Goal: Transaction & Acquisition: Purchase product/service

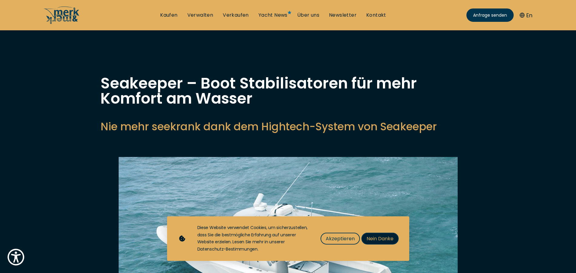
click at [373, 237] on span "Nein Danke" at bounding box center [379, 238] width 27 height 8
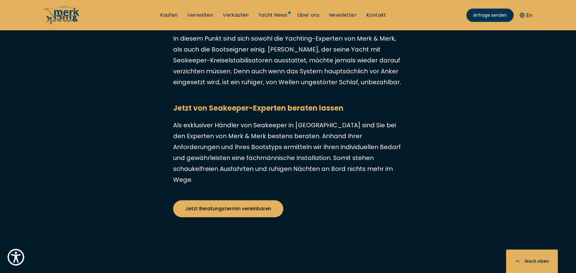
scroll to position [2869, 0]
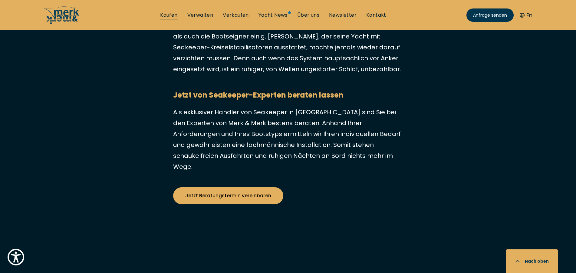
click at [162, 15] on link "Kaufen" at bounding box center [168, 15] width 17 height 7
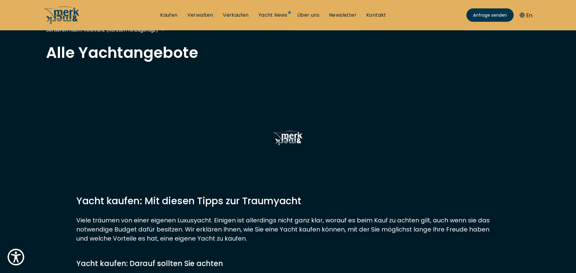
scroll to position [31, 0]
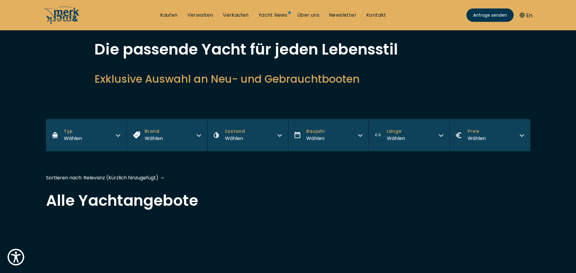
click at [102, 124] on button "Typ Wählen" at bounding box center [86, 135] width 81 height 32
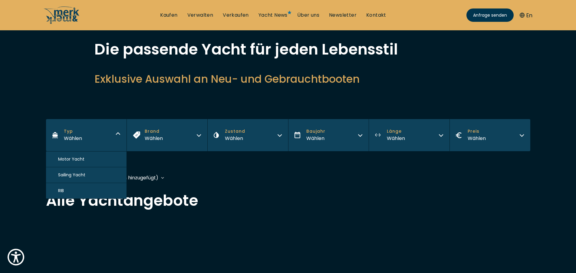
click at [94, 161] on button "Motor Yacht" at bounding box center [86, 159] width 81 height 16
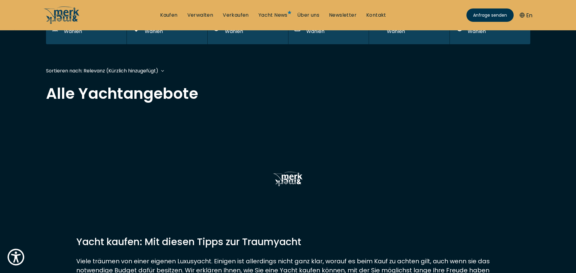
scroll to position [145, 0]
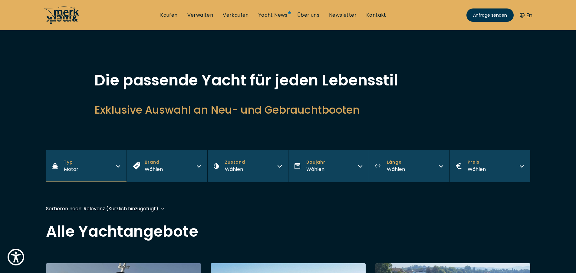
click at [62, 14] on icon at bounding box center [66, 15] width 25 height 12
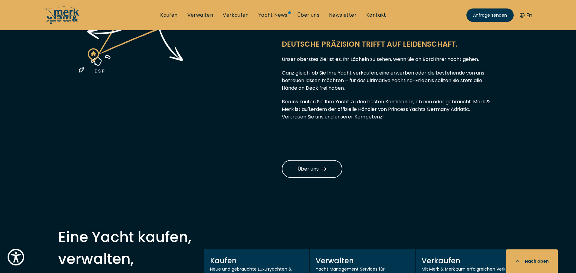
scroll to position [525, 0]
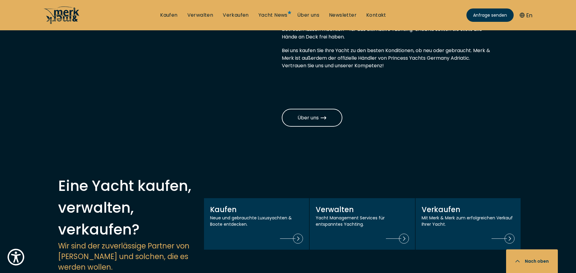
click at [60, 14] on icon at bounding box center [62, 15] width 36 height 18
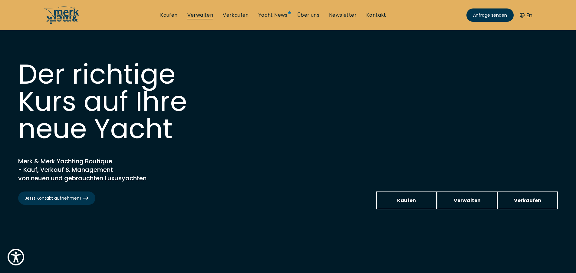
click at [200, 17] on link "Verwalten" at bounding box center [200, 15] width 26 height 7
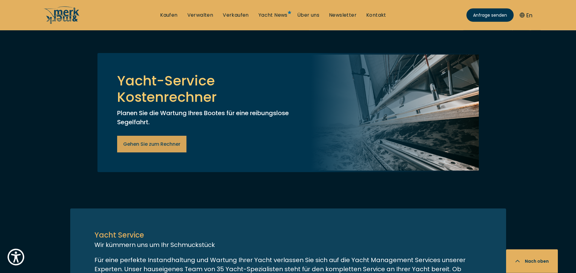
scroll to position [278, 0]
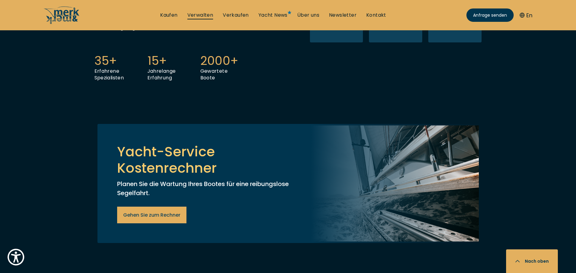
click at [201, 15] on link "Verwalten" at bounding box center [200, 15] width 26 height 7
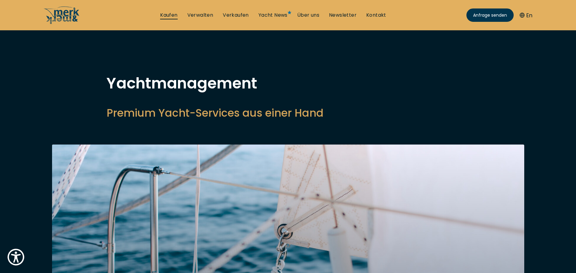
click at [165, 17] on link "Kaufen" at bounding box center [168, 15] width 17 height 7
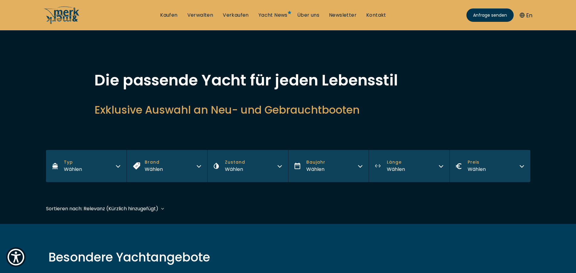
click at [110, 164] on button "Typ Wählen" at bounding box center [86, 166] width 81 height 32
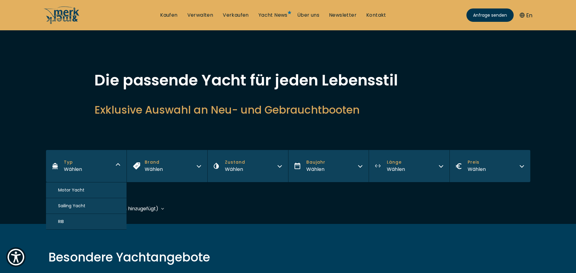
click at [80, 191] on span "Motor Yacht" at bounding box center [71, 190] width 26 height 6
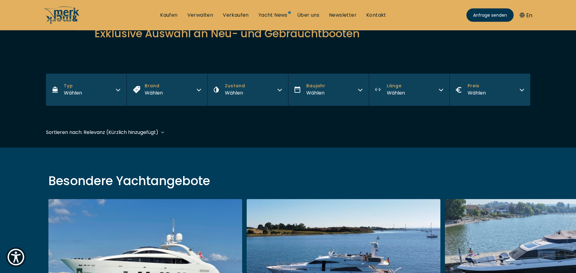
scroll to position [145, 0]
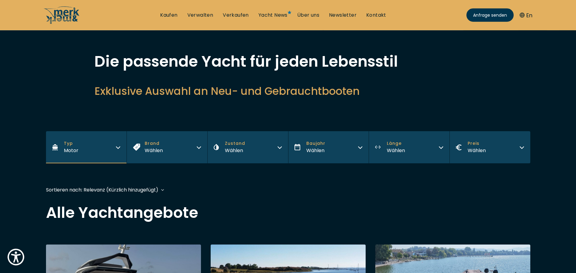
scroll to position [31, 0]
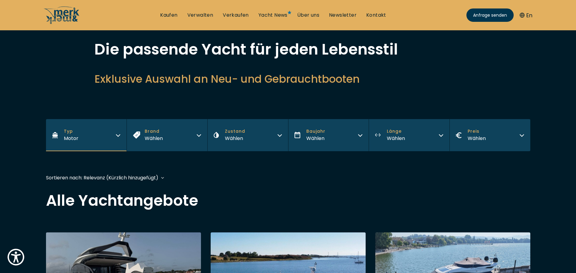
click at [179, 139] on button "Brand Wählen" at bounding box center [166, 135] width 81 height 32
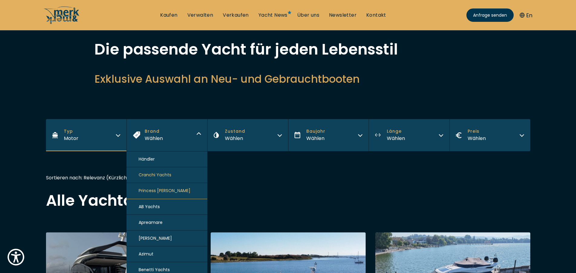
click at [179, 139] on button "Brand Wählen" at bounding box center [166, 135] width 81 height 32
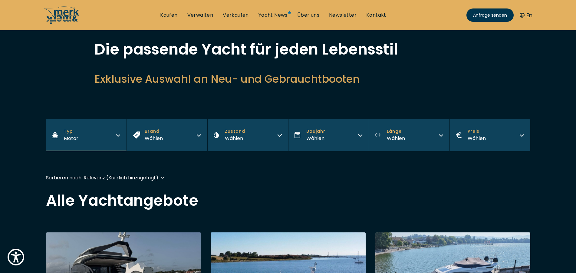
click at [246, 140] on button "Zustand Wählen" at bounding box center [247, 135] width 81 height 32
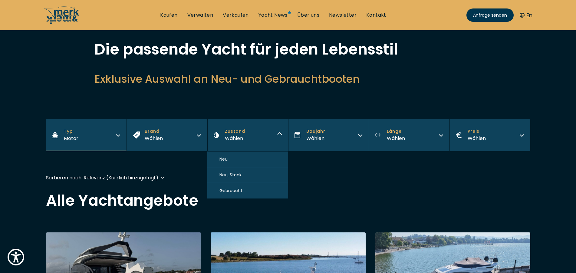
click at [246, 140] on button "Zustand Wählen" at bounding box center [247, 135] width 81 height 32
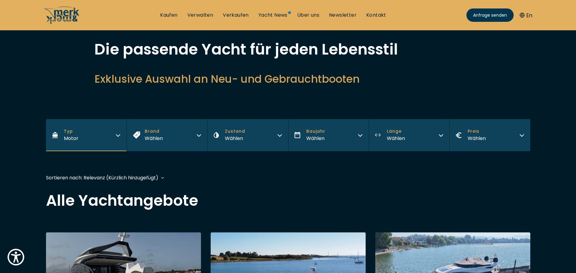
click at [483, 130] on span "Preis" at bounding box center [476, 131] width 18 height 6
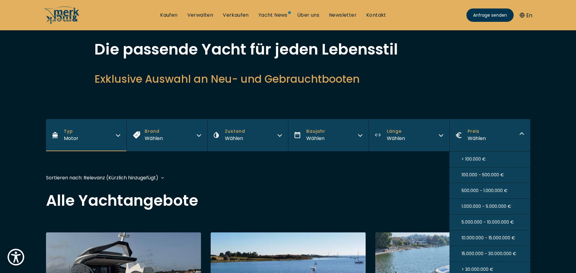
click at [483, 130] on span "Preis" at bounding box center [476, 131] width 18 height 6
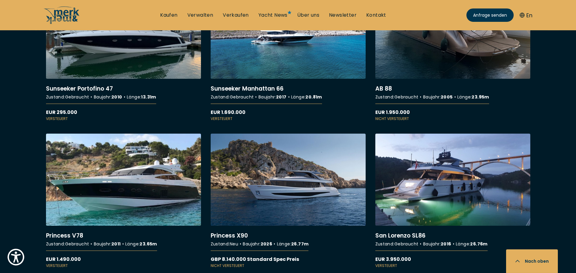
scroll to position [771, 0]
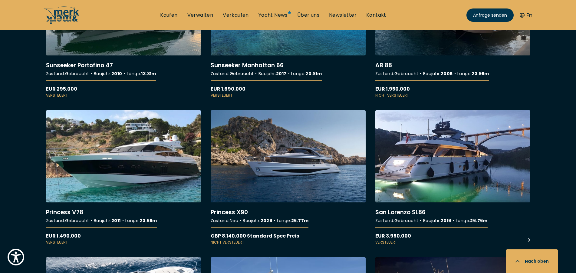
click at [420, 137] on link "More details about San Lorenzo SL86" at bounding box center [452, 177] width 155 height 135
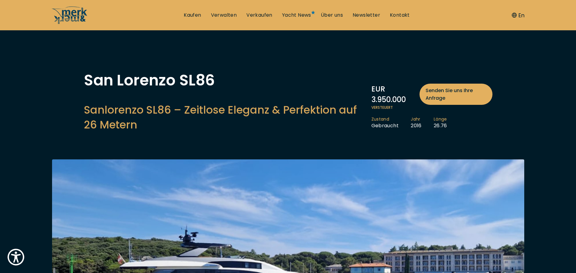
scroll to position [123, 0]
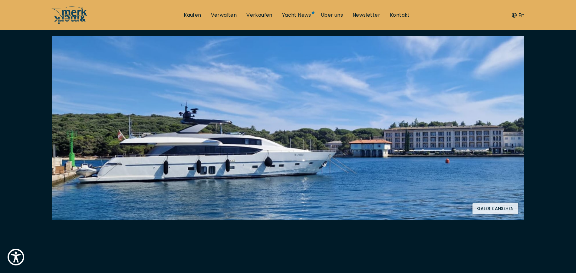
click at [311, 120] on img at bounding box center [288, 128] width 472 height 184
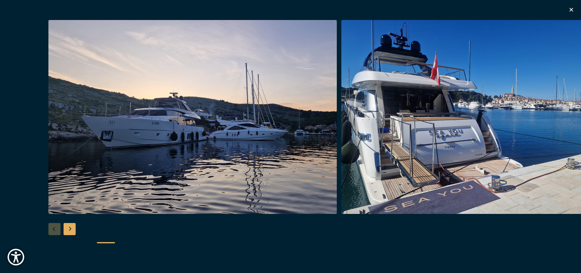
click at [68, 228] on div "Next slide" at bounding box center [70, 229] width 12 height 12
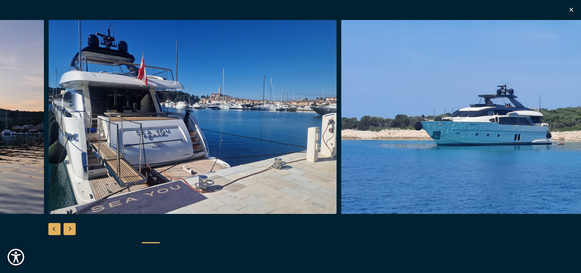
click at [68, 228] on div "Next slide" at bounding box center [70, 229] width 12 height 12
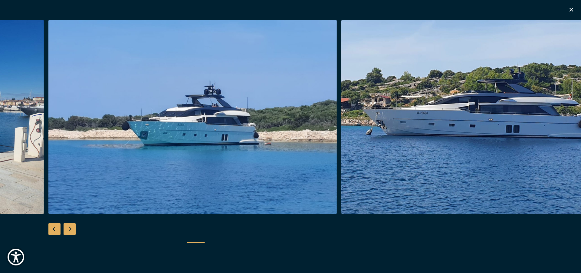
click at [68, 228] on div "Next slide" at bounding box center [70, 229] width 12 height 12
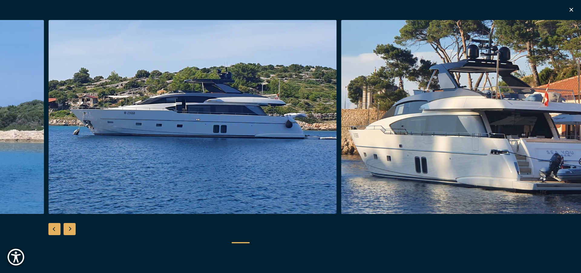
click at [68, 228] on div "Next slide" at bounding box center [70, 229] width 12 height 12
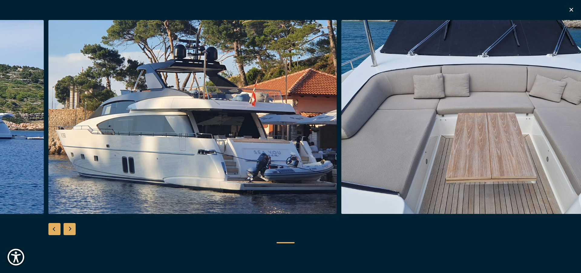
click at [68, 228] on div "Next slide" at bounding box center [70, 229] width 12 height 12
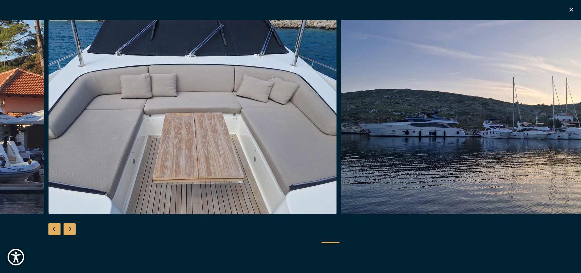
click at [68, 228] on div "Next slide" at bounding box center [70, 229] width 12 height 12
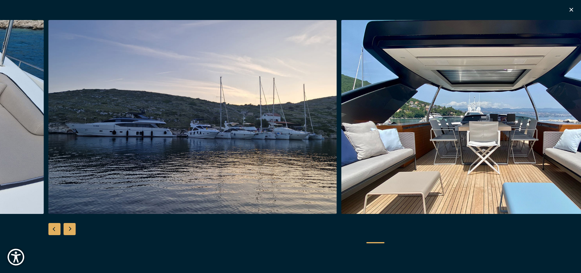
click at [70, 226] on div "Next slide" at bounding box center [70, 229] width 12 height 12
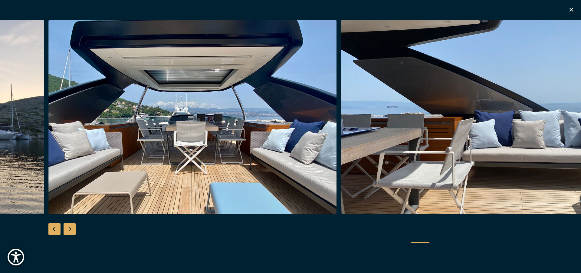
click at [70, 226] on div "Next slide" at bounding box center [70, 229] width 12 height 12
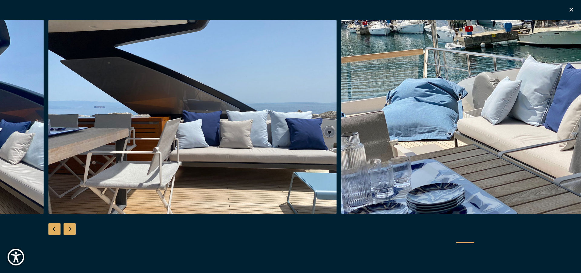
click at [70, 226] on div "Next slide" at bounding box center [70, 229] width 12 height 12
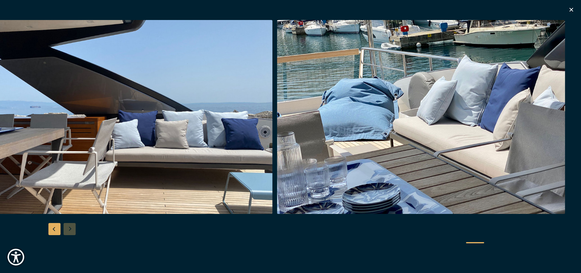
click at [70, 226] on div at bounding box center [290, 136] width 581 height 233
click at [571, 10] on icon "button" at bounding box center [571, 10] width 4 height 4
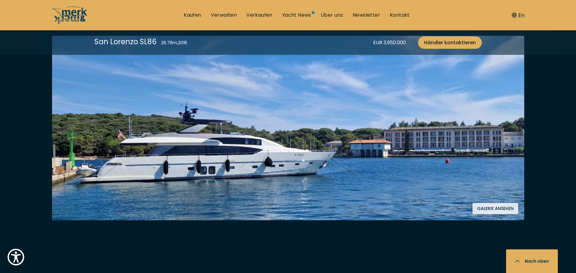
scroll to position [771, 0]
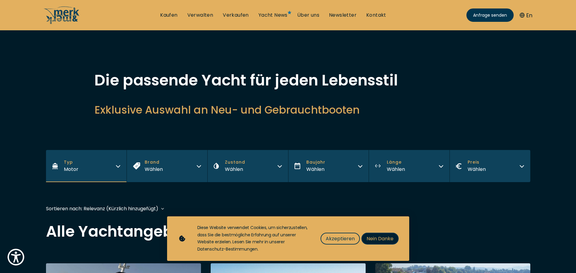
click at [380, 235] on span "Nein Danke" at bounding box center [379, 238] width 27 height 8
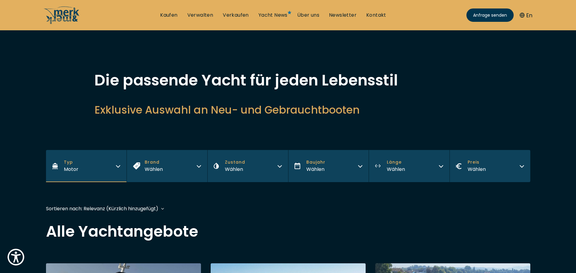
click at [473, 164] on span "Preis" at bounding box center [476, 162] width 18 height 6
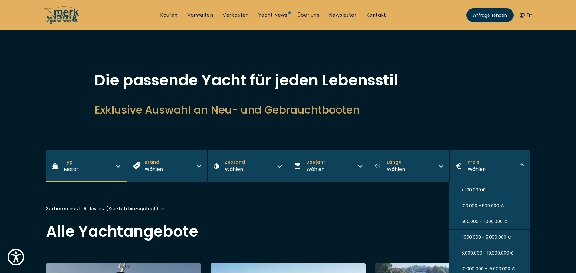
click at [508, 208] on button "100.000 - 500.000 €" at bounding box center [489, 206] width 81 height 16
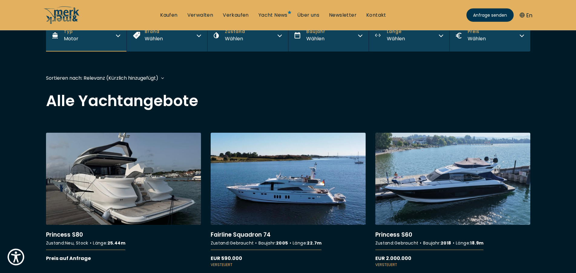
scroll to position [146, 0]
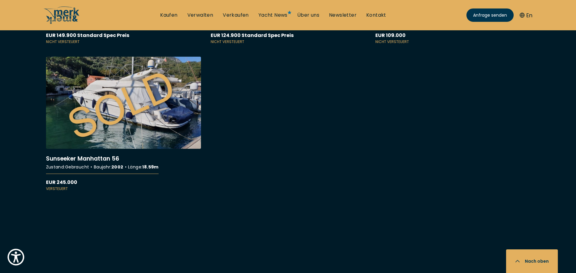
scroll to position [1234, 0]
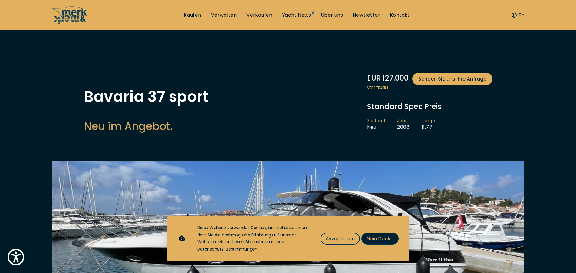
click at [385, 238] on span "Nein Danke" at bounding box center [379, 238] width 27 height 8
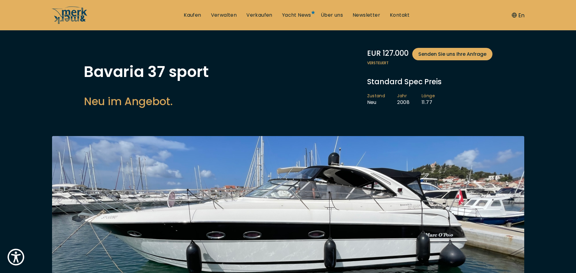
scroll to position [185, 0]
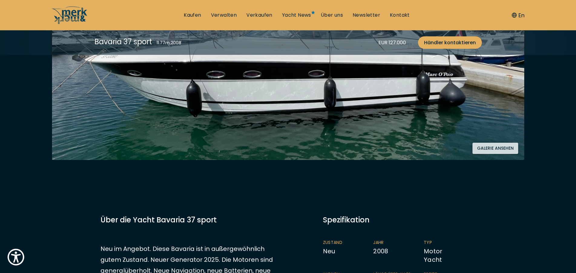
click at [308, 117] on img at bounding box center [288, 67] width 472 height 184
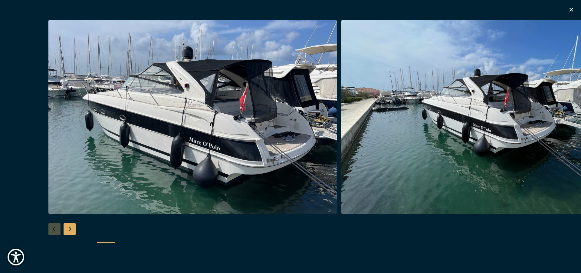
click at [68, 230] on div "Next slide" at bounding box center [70, 229] width 12 height 12
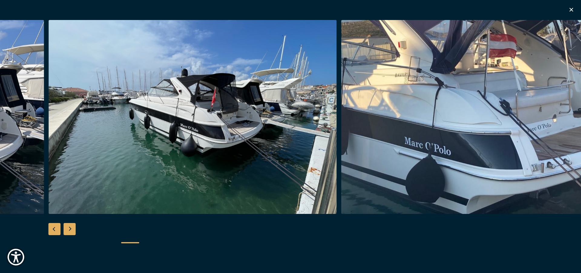
click at [70, 228] on div "Next slide" at bounding box center [70, 229] width 12 height 12
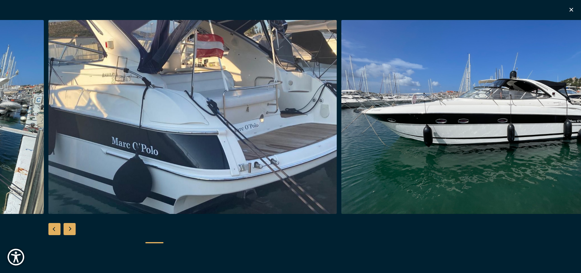
click at [70, 228] on div "Next slide" at bounding box center [70, 229] width 12 height 12
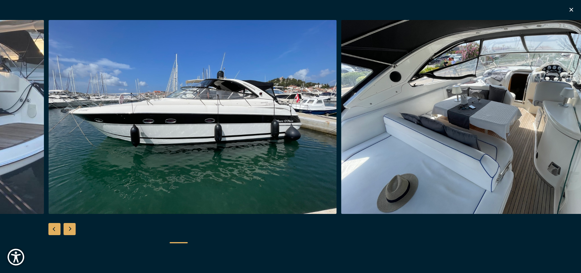
click at [70, 228] on div "Next slide" at bounding box center [70, 229] width 12 height 12
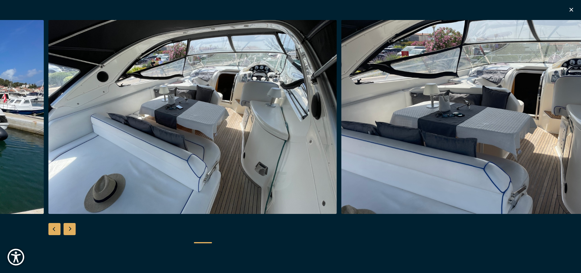
click at [70, 228] on div "Next slide" at bounding box center [70, 229] width 12 height 12
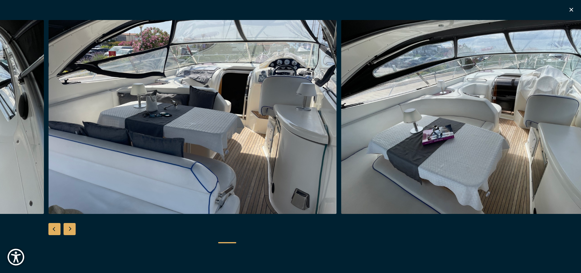
click at [69, 228] on div "Next slide" at bounding box center [70, 229] width 12 height 12
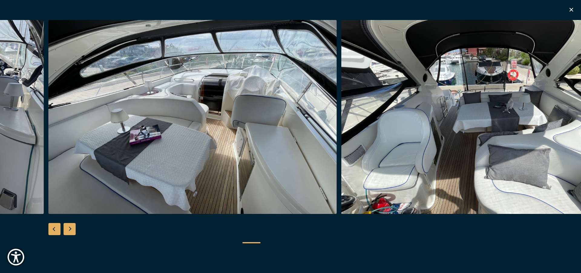
click at [69, 228] on div "Next slide" at bounding box center [70, 229] width 12 height 12
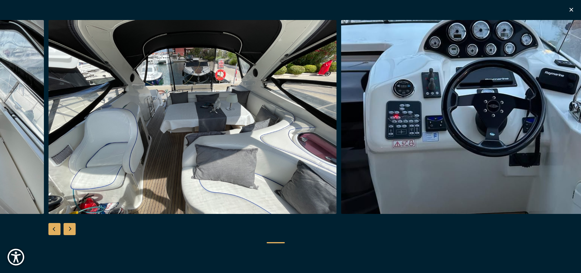
click at [67, 230] on div "Next slide" at bounding box center [70, 229] width 12 height 12
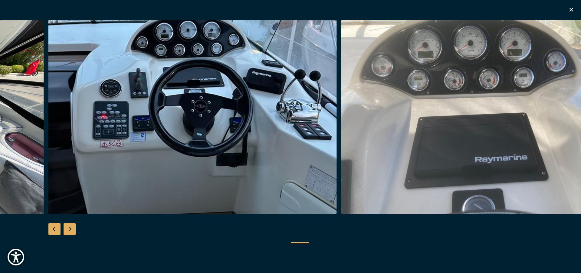
click at [67, 230] on div "Next slide" at bounding box center [70, 229] width 12 height 12
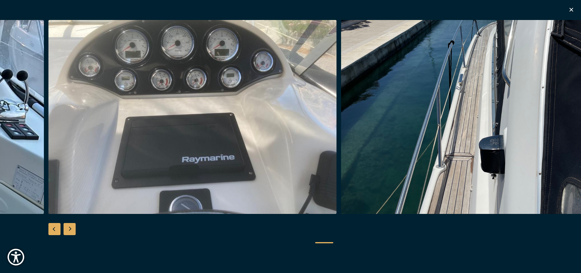
click at [67, 230] on div "Next slide" at bounding box center [70, 229] width 12 height 12
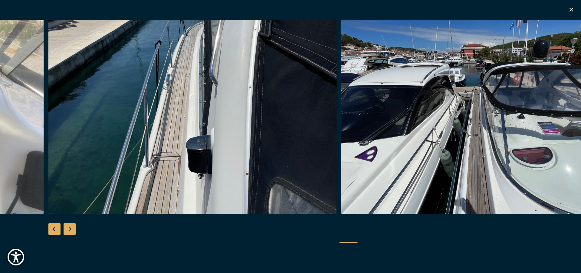
click at [69, 226] on div "Next slide" at bounding box center [70, 229] width 12 height 12
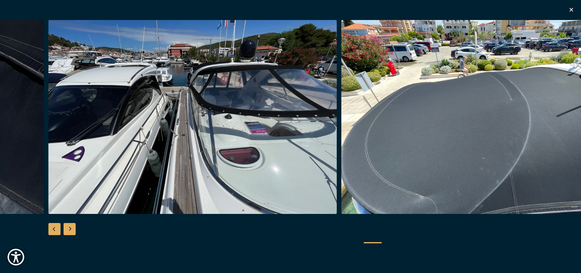
click at [69, 226] on div "Next slide" at bounding box center [70, 229] width 12 height 12
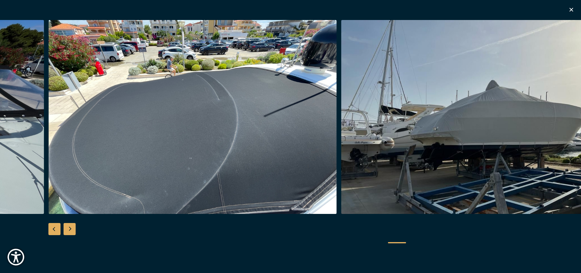
click at [69, 226] on div "Next slide" at bounding box center [70, 229] width 12 height 12
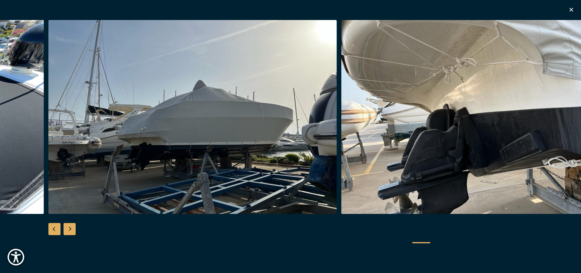
click at [69, 226] on div "Next slide" at bounding box center [70, 229] width 12 height 12
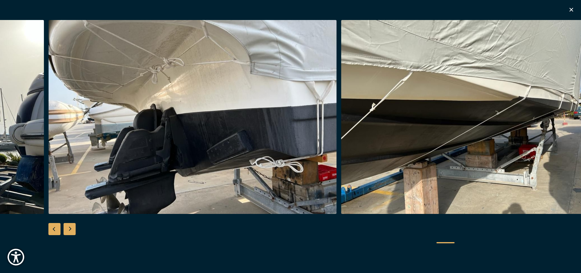
click at [69, 226] on div "Next slide" at bounding box center [70, 229] width 12 height 12
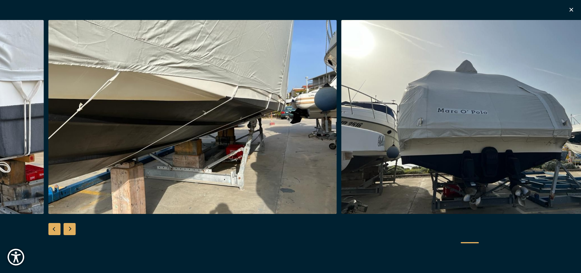
click at [69, 226] on div "Next slide" at bounding box center [70, 229] width 12 height 12
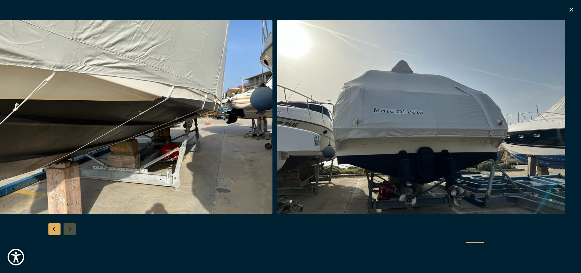
click at [69, 226] on div at bounding box center [290, 136] width 581 height 233
click at [569, 10] on icon "button" at bounding box center [570, 9] width 7 height 7
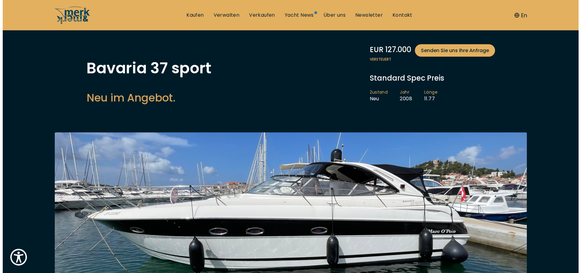
scroll to position [62, 0]
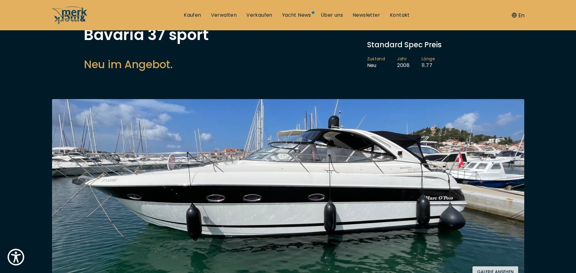
click at [168, 137] on img at bounding box center [288, 191] width 472 height 184
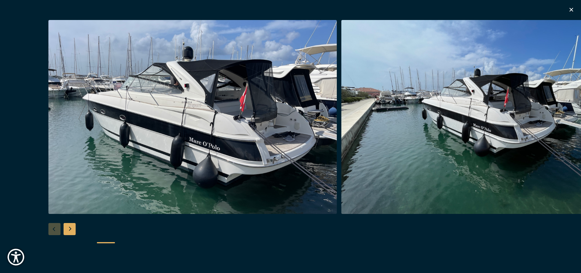
click at [73, 227] on div "Next slide" at bounding box center [70, 229] width 12 height 12
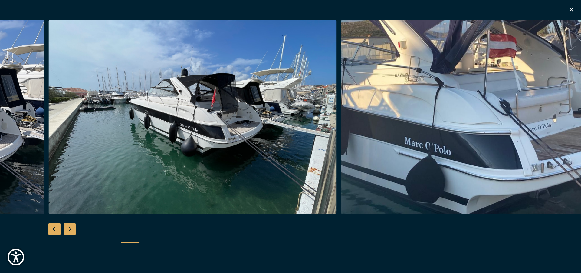
click at [74, 225] on div "Next slide" at bounding box center [70, 229] width 12 height 12
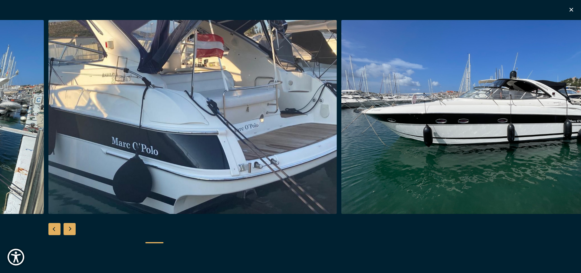
click at [71, 227] on div "Next slide" at bounding box center [70, 229] width 12 height 12
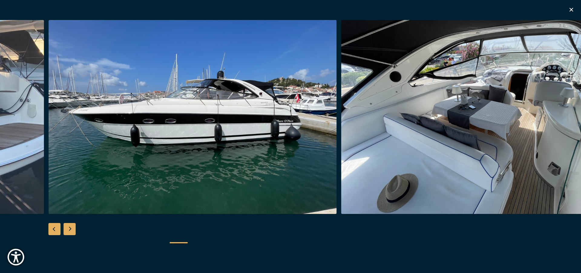
click at [71, 227] on div "Next slide" at bounding box center [70, 229] width 12 height 12
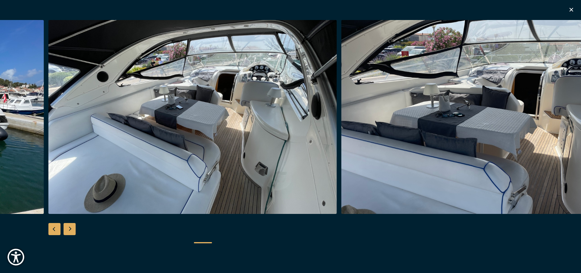
click at [71, 227] on div "Next slide" at bounding box center [70, 229] width 12 height 12
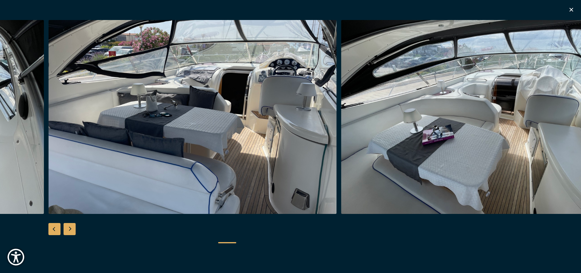
click at [71, 227] on div "Next slide" at bounding box center [70, 229] width 12 height 12
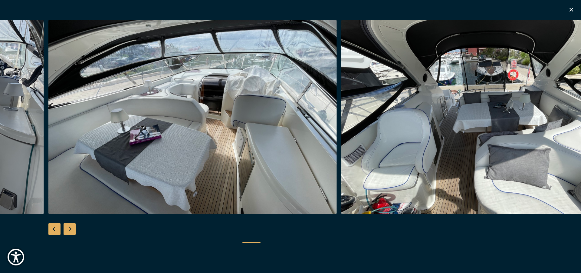
click at [71, 227] on div "Next slide" at bounding box center [70, 229] width 12 height 12
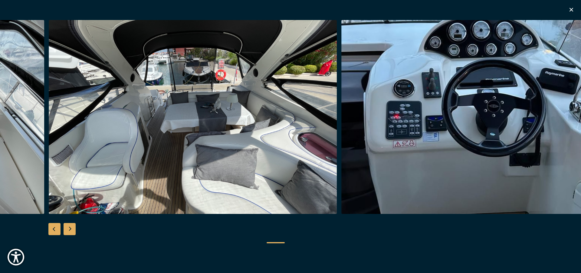
click at [71, 227] on div "Next slide" at bounding box center [70, 229] width 12 height 12
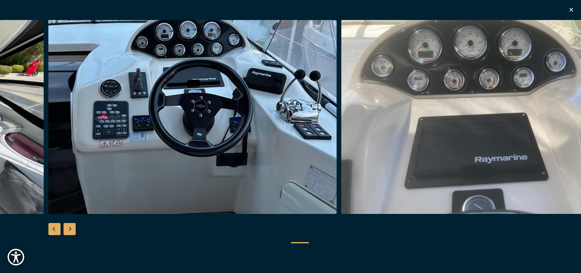
click at [71, 227] on div "Next slide" at bounding box center [70, 229] width 12 height 12
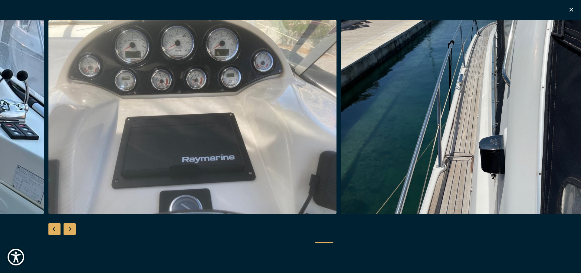
click at [71, 227] on div "Next slide" at bounding box center [70, 229] width 12 height 12
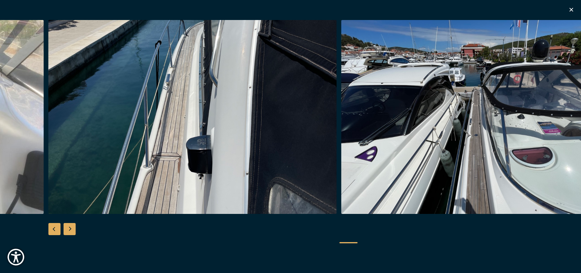
click at [71, 227] on div "Next slide" at bounding box center [70, 229] width 12 height 12
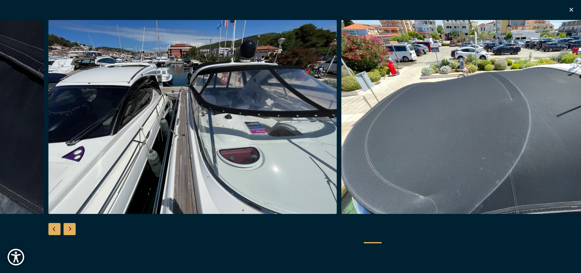
click at [71, 227] on div "Next slide" at bounding box center [70, 229] width 12 height 12
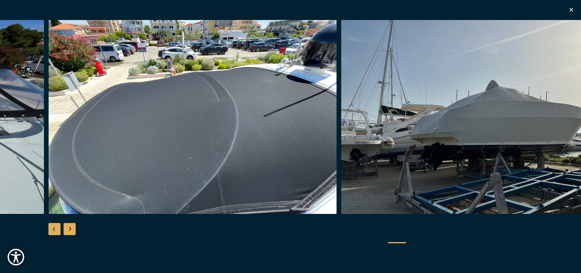
click at [71, 227] on div "Next slide" at bounding box center [70, 229] width 12 height 12
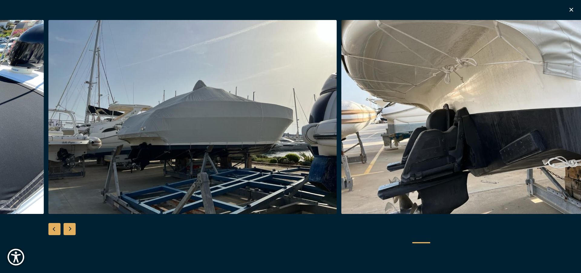
click at [71, 227] on div "Next slide" at bounding box center [70, 229] width 12 height 12
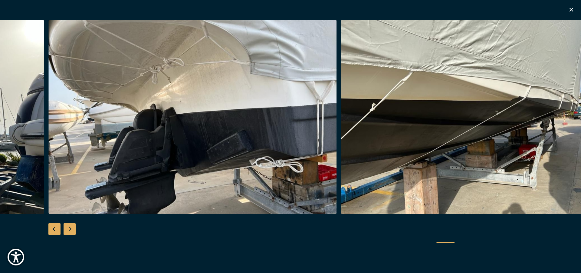
click at [71, 227] on div "Next slide" at bounding box center [70, 229] width 12 height 12
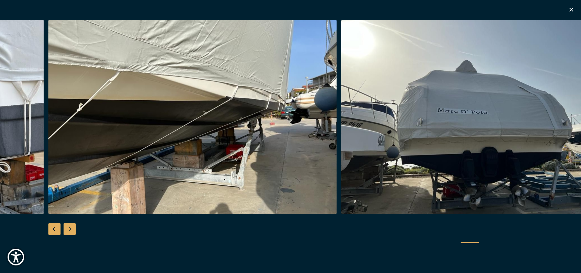
click at [71, 227] on div "Next slide" at bounding box center [70, 229] width 12 height 12
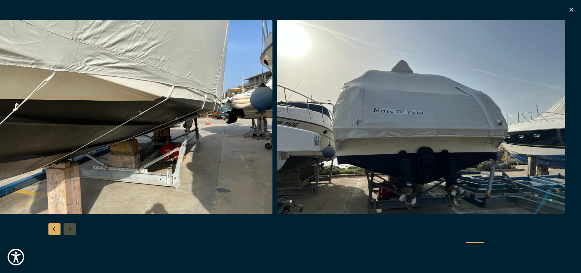
click at [71, 227] on div at bounding box center [290, 136] width 581 height 233
click at [55, 226] on div "Previous slide" at bounding box center [54, 229] width 12 height 12
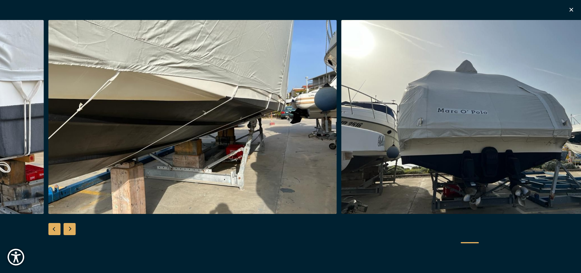
click at [55, 226] on div "Previous slide" at bounding box center [54, 229] width 12 height 12
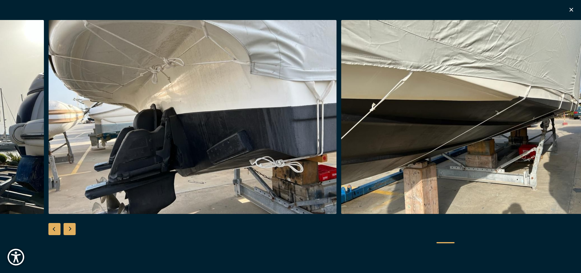
click at [55, 226] on div "Previous slide" at bounding box center [54, 229] width 12 height 12
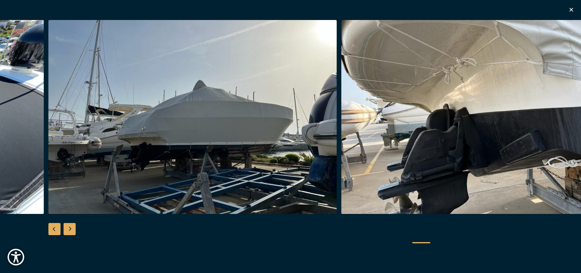
click at [55, 226] on div "Previous slide" at bounding box center [54, 229] width 12 height 12
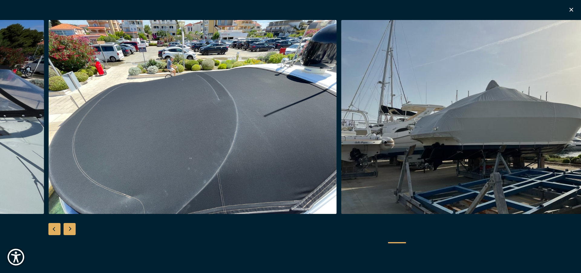
click at [55, 226] on div "Previous slide" at bounding box center [54, 229] width 12 height 12
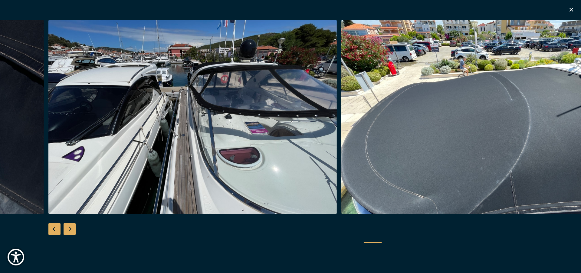
click at [55, 226] on div "Previous slide" at bounding box center [54, 229] width 12 height 12
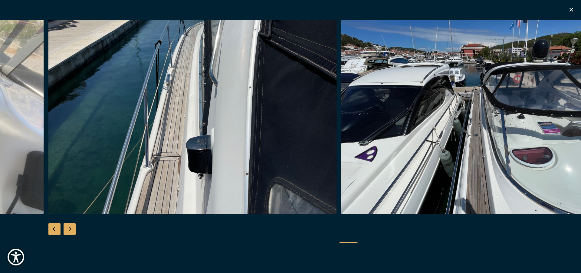
click at [55, 226] on div "Previous slide" at bounding box center [54, 229] width 12 height 12
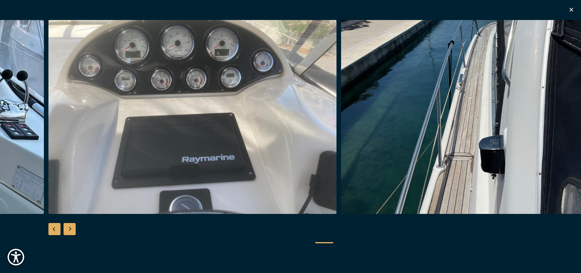
click at [54, 228] on div "Previous slide" at bounding box center [54, 229] width 12 height 12
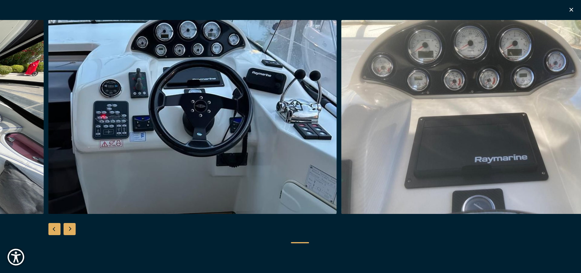
click at [54, 228] on div "Previous slide" at bounding box center [54, 229] width 12 height 12
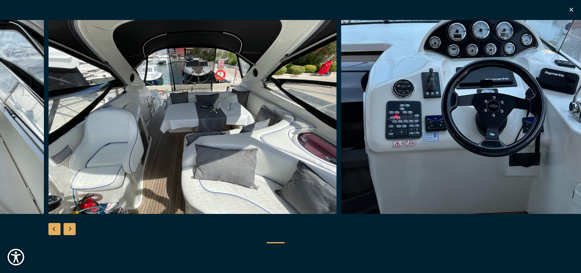
click at [54, 228] on div "Previous slide" at bounding box center [54, 229] width 12 height 12
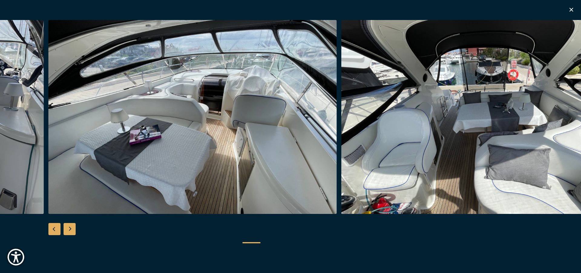
click at [53, 232] on div "Previous slide" at bounding box center [54, 229] width 12 height 12
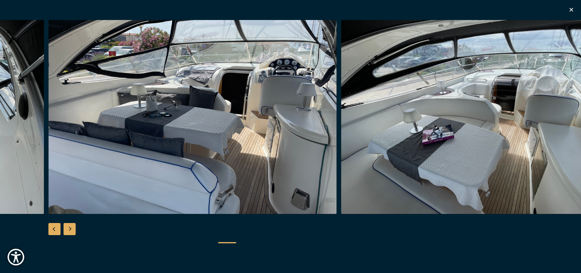
click at [53, 232] on div "Previous slide" at bounding box center [54, 229] width 12 height 12
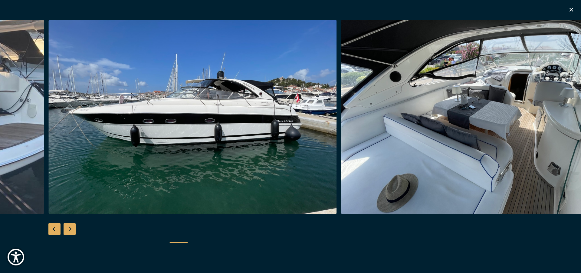
click at [53, 232] on div "Previous slide" at bounding box center [54, 229] width 12 height 12
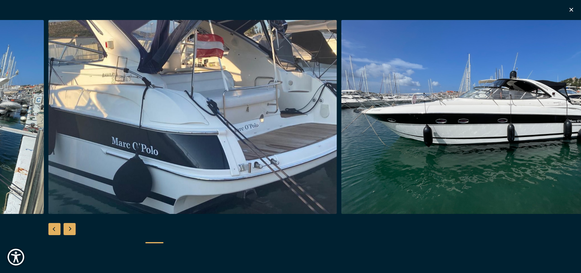
click at [53, 232] on div "Previous slide" at bounding box center [54, 229] width 12 height 12
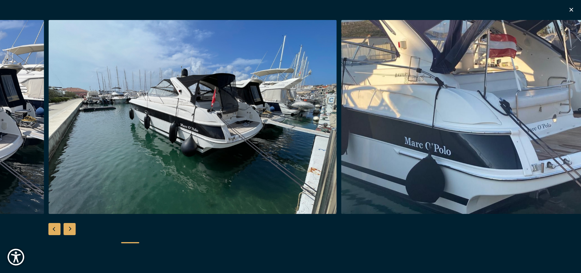
click at [53, 232] on div "Previous slide" at bounding box center [54, 229] width 12 height 12
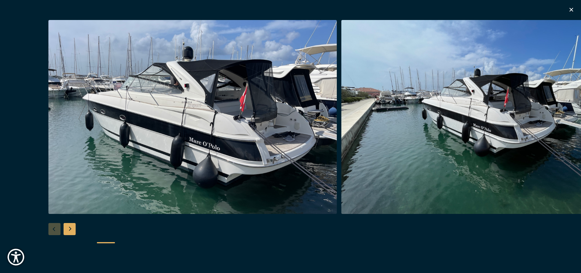
click at [53, 232] on div at bounding box center [290, 136] width 581 height 233
click at [108, 154] on img "button" at bounding box center [192, 117] width 288 height 194
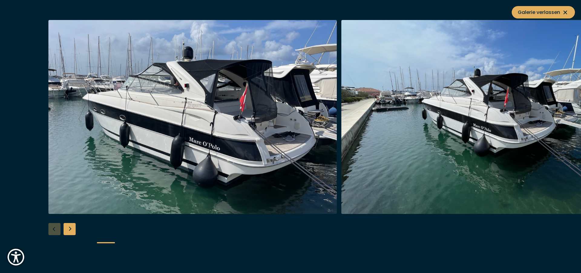
click at [70, 225] on div "Next slide" at bounding box center [70, 229] width 12 height 12
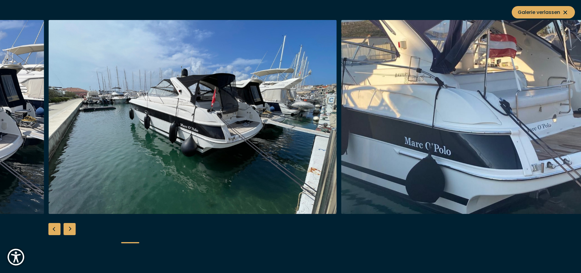
click at [70, 225] on div "Next slide" at bounding box center [70, 229] width 12 height 12
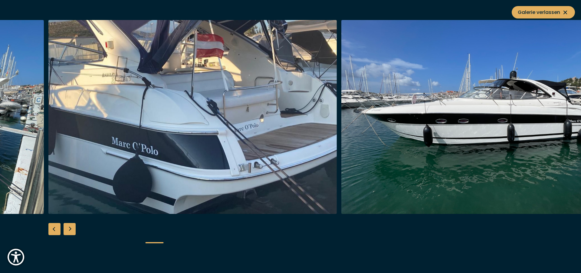
click at [135, 157] on img "button" at bounding box center [192, 117] width 288 height 194
click at [70, 225] on div "Next slide" at bounding box center [70, 229] width 12 height 12
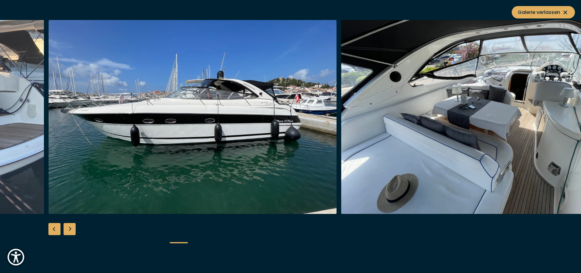
click at [68, 225] on div "Next slide" at bounding box center [70, 229] width 12 height 12
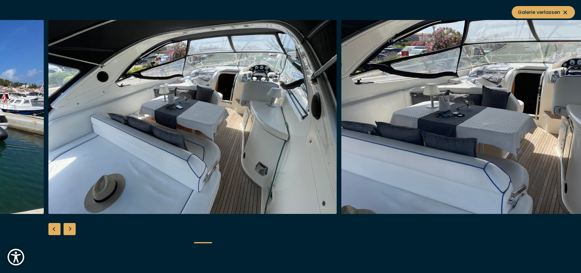
click at [68, 225] on div "Next slide" at bounding box center [70, 229] width 12 height 12
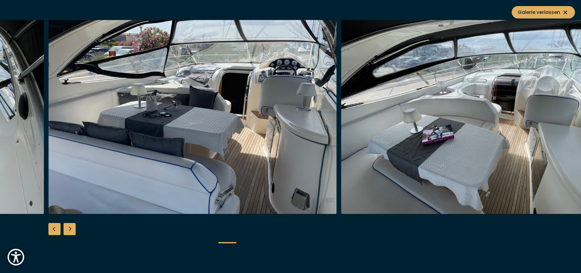
click at [103, 162] on div at bounding box center [290, 136] width 581 height 233
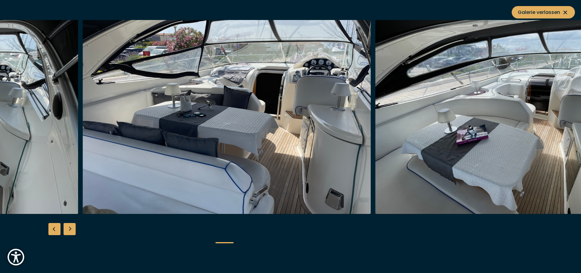
click at [165, 132] on img "button" at bounding box center [227, 117] width 288 height 194
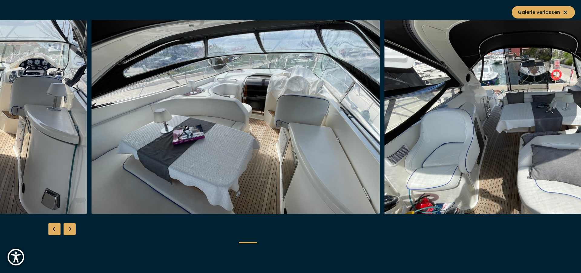
click at [178, 129] on img "button" at bounding box center [236, 117] width 288 height 194
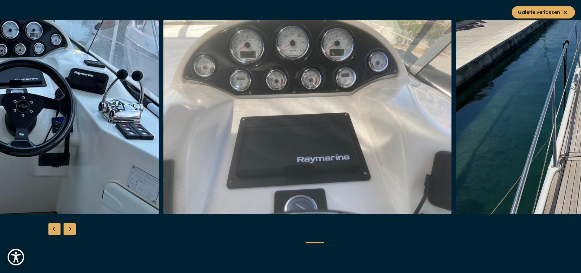
click at [307, 149] on img "button" at bounding box center [307, 117] width 288 height 194
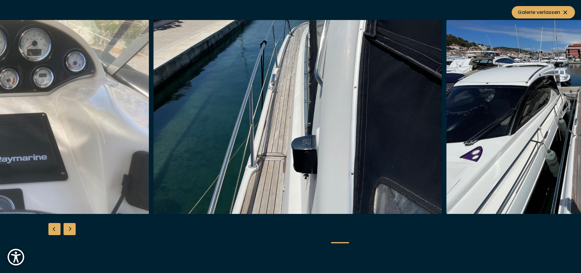
click at [163, 135] on img "button" at bounding box center [298, 117] width 288 height 194
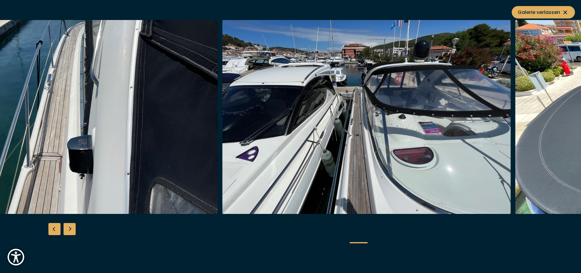
click at [222, 129] on img "button" at bounding box center [366, 117] width 288 height 194
